Goal: Transaction & Acquisition: Purchase product/service

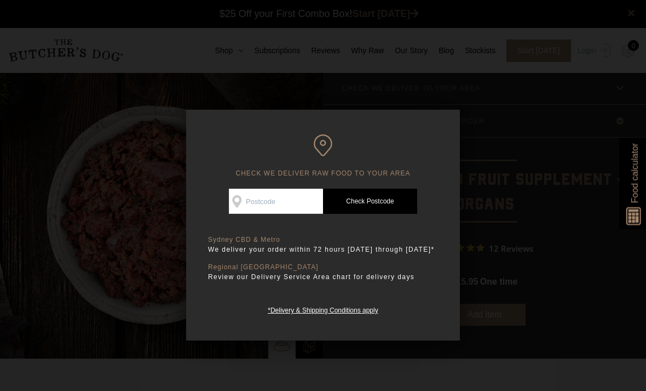
scroll to position [1, 0]
click at [521, 171] on div at bounding box center [323, 195] width 646 height 391
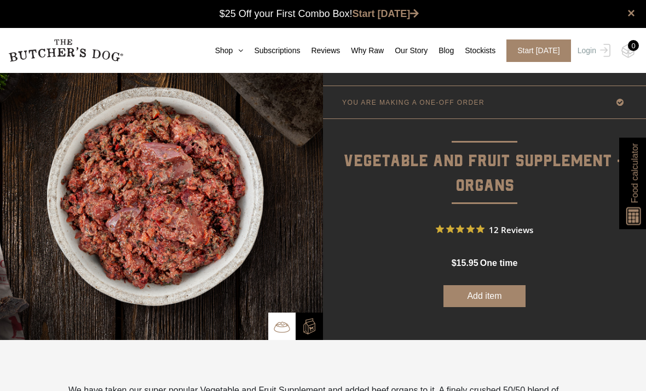
scroll to position [0, 0]
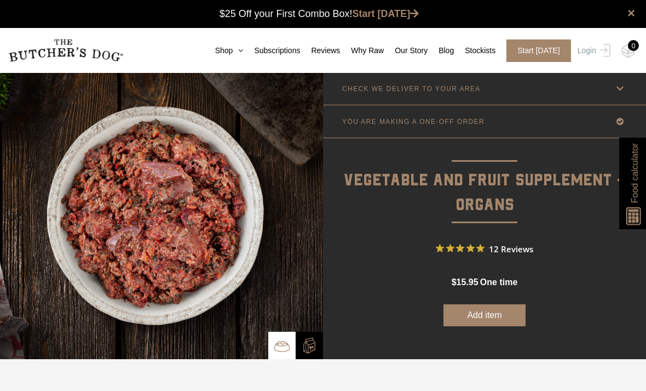
click at [230, 39] on nav "0 Shop Combo Boxes Treats" at bounding box center [323, 50] width 646 height 45
click at [233, 47] on icon at bounding box center [238, 51] width 10 height 8
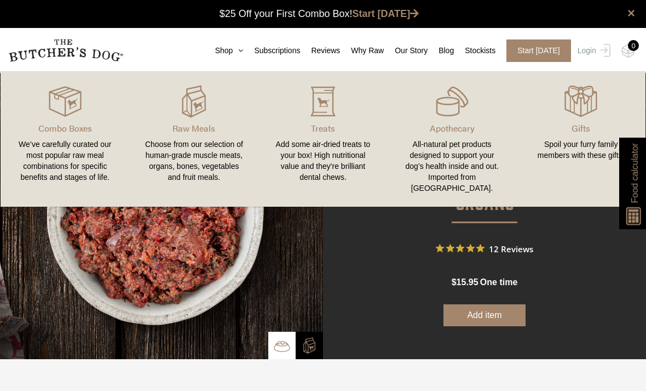
click at [198, 146] on div "Choose from our selection of human-grade muscle meats, organs, bones, vegetable…" at bounding box center [194, 161] width 103 height 44
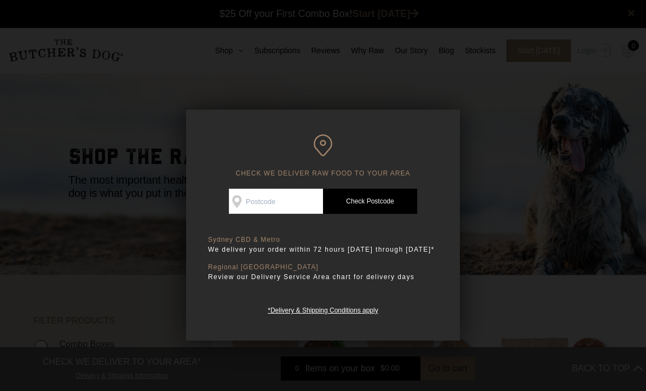
click at [510, 113] on div at bounding box center [323, 195] width 646 height 391
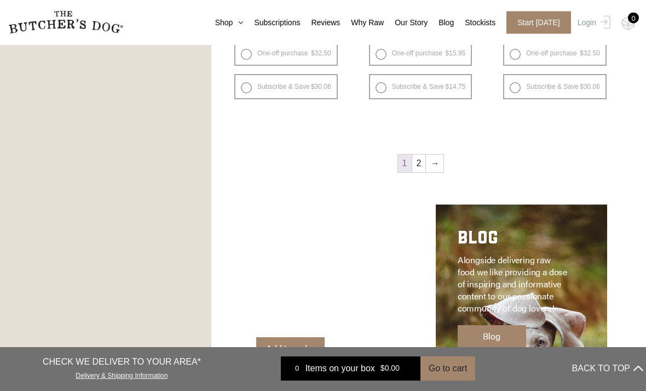
scroll to position [1420, 0]
click at [420, 167] on link "2" at bounding box center [420, 163] width 14 height 18
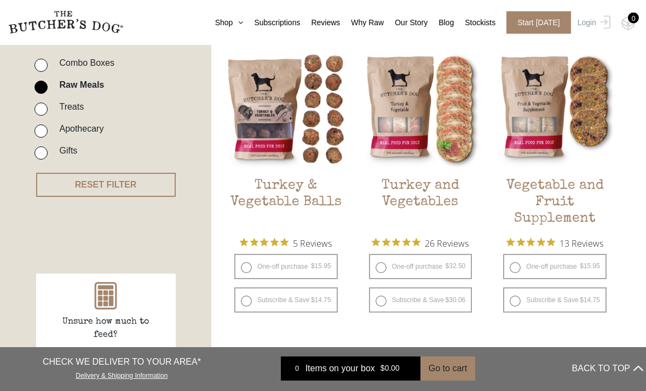
scroll to position [307, 0]
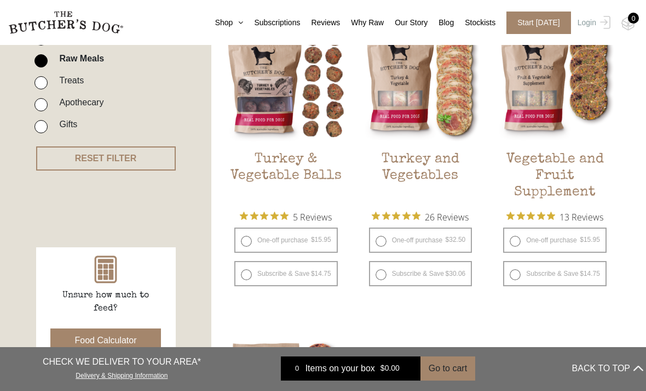
click at [576, 181] on h2 "Vegetable and Fruit Supplement" at bounding box center [555, 176] width 120 height 51
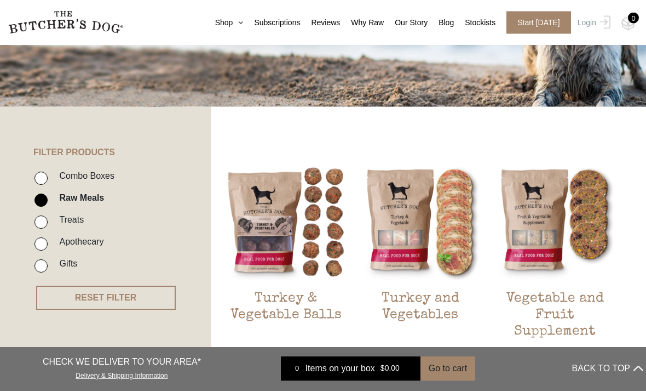
scroll to position [0, 0]
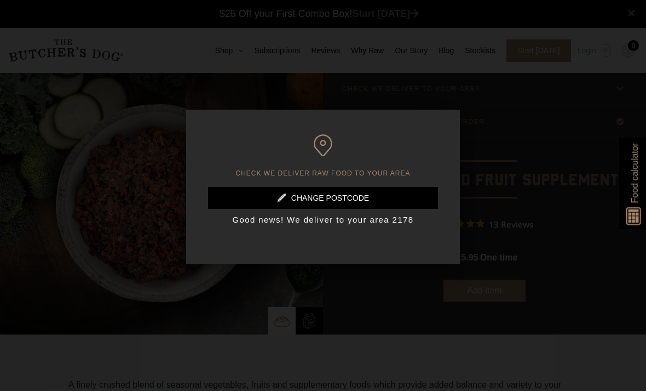
click at [545, 171] on div at bounding box center [323, 195] width 646 height 391
